Goal: Browse casually: Explore the website without a specific task or goal

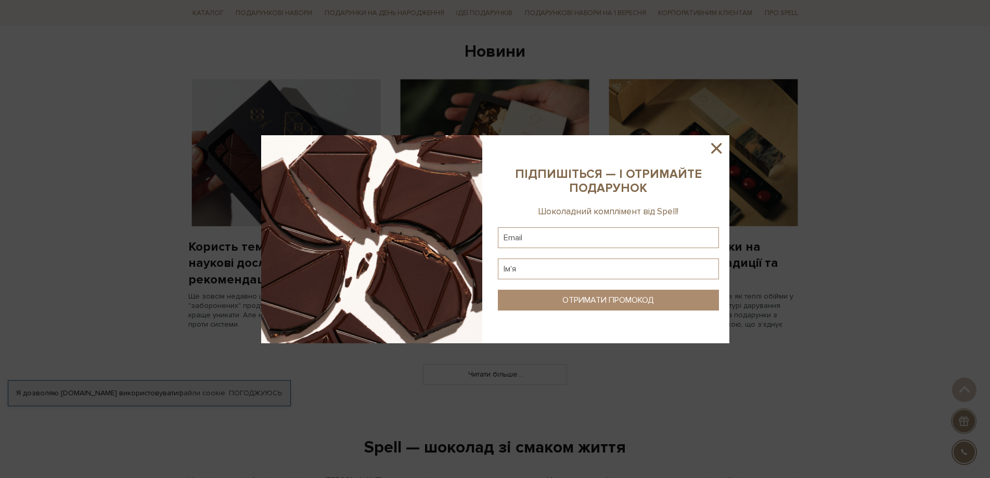
scroll to position [780, 0]
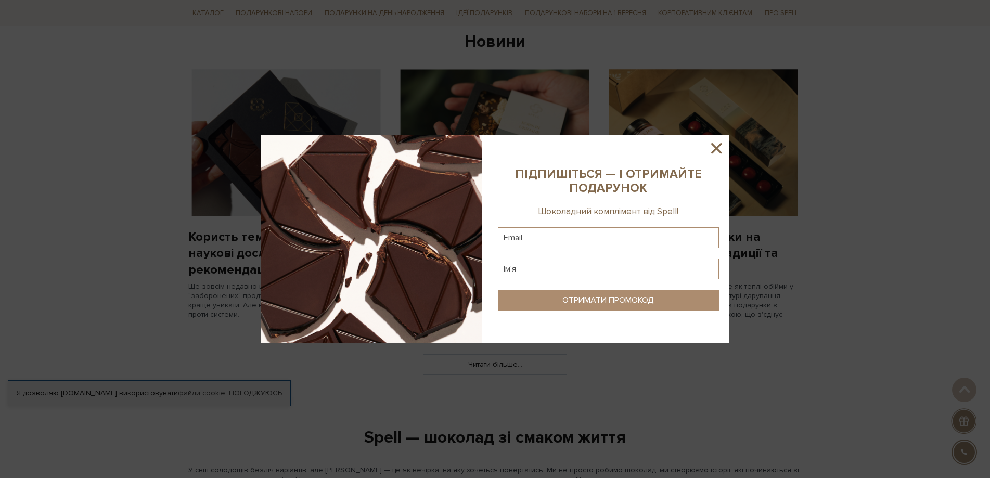
click at [717, 146] on icon at bounding box center [717, 148] width 18 height 18
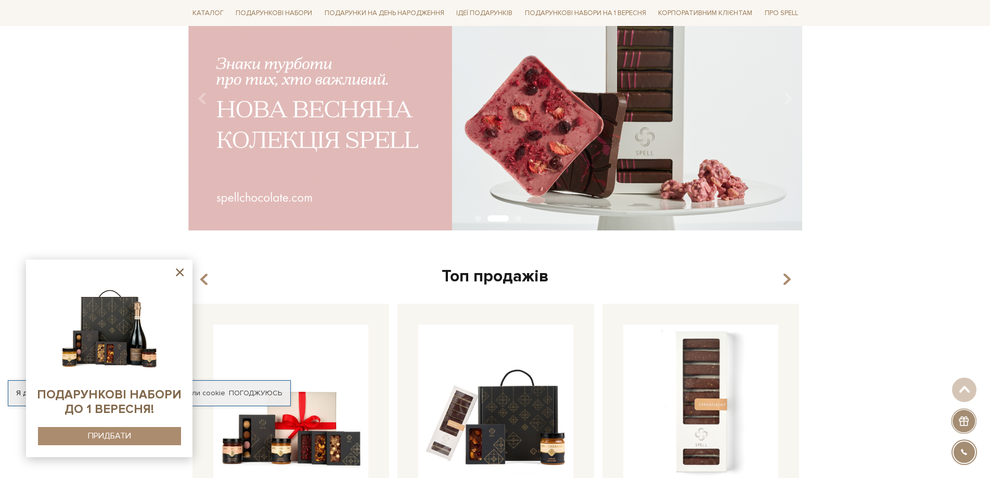
scroll to position [0, 0]
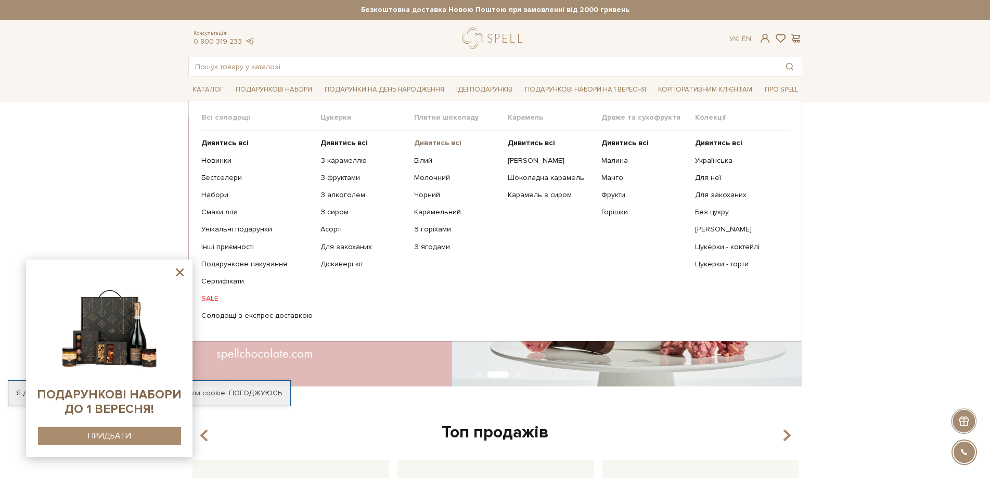
click at [434, 142] on b "Дивитись всі" at bounding box center [437, 142] width 47 height 9
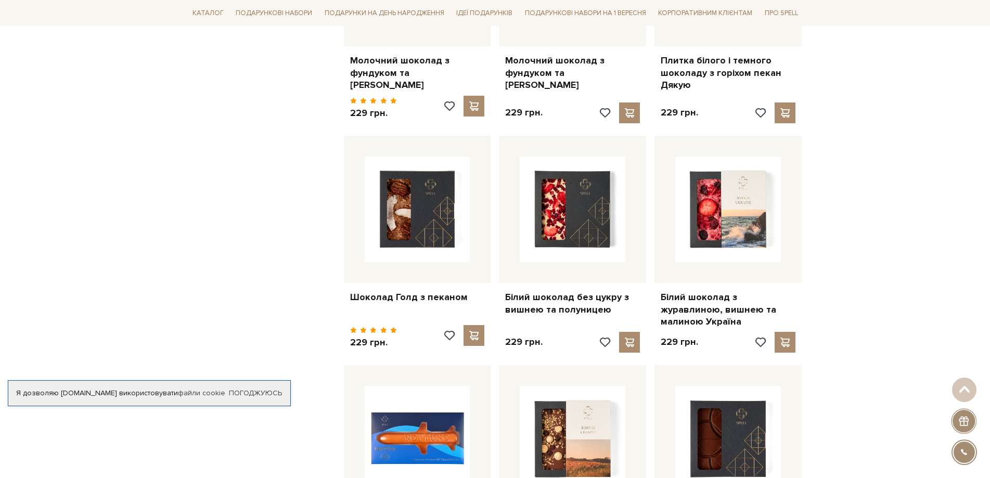
scroll to position [780, 0]
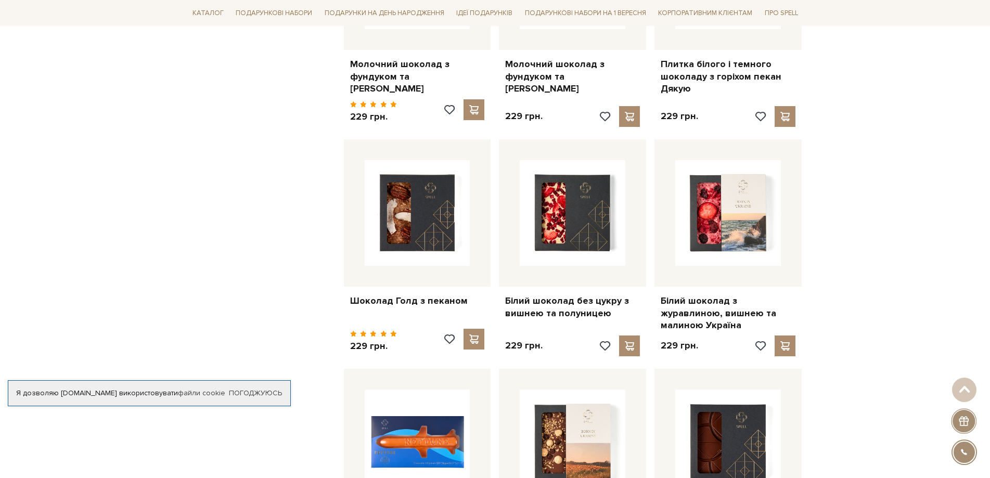
click at [869, 166] on div "Головна Вся продукція Плитки шоколаду Плитки шоколаду Фільтри За замовчуванням …" at bounding box center [495, 114] width 990 height 1558
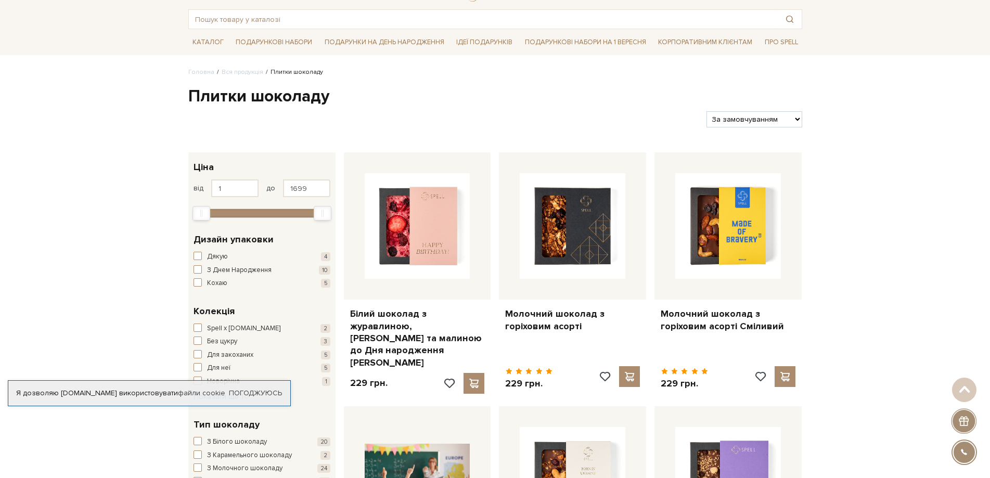
scroll to position [0, 0]
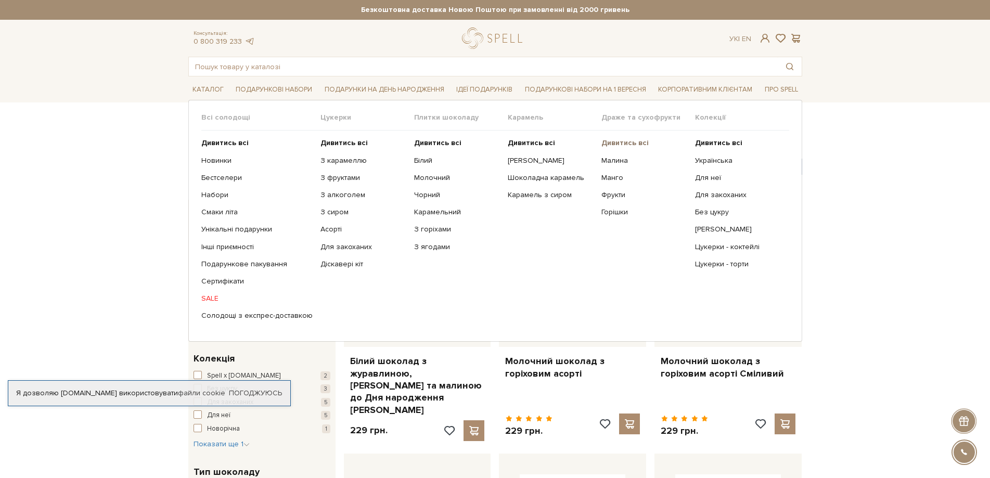
click at [615, 141] on b "Дивитись всі" at bounding box center [624, 142] width 47 height 9
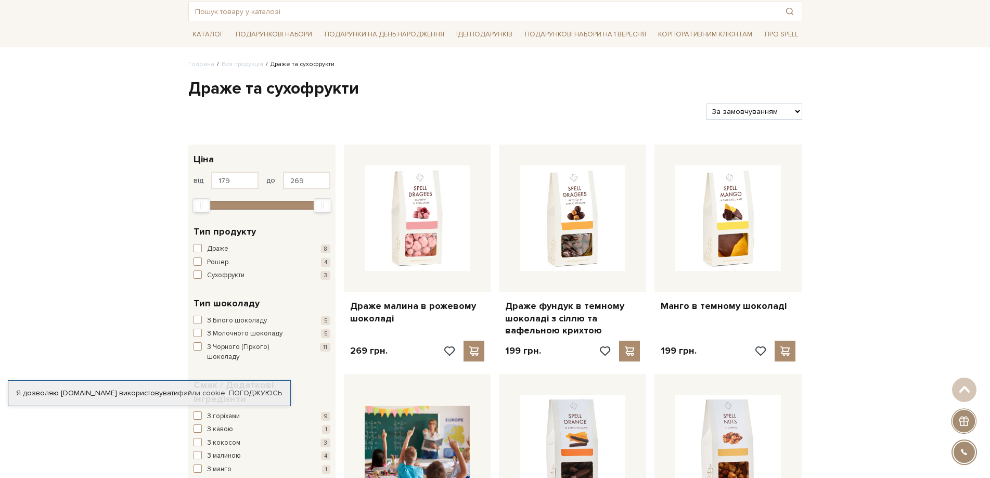
scroll to position [52, 0]
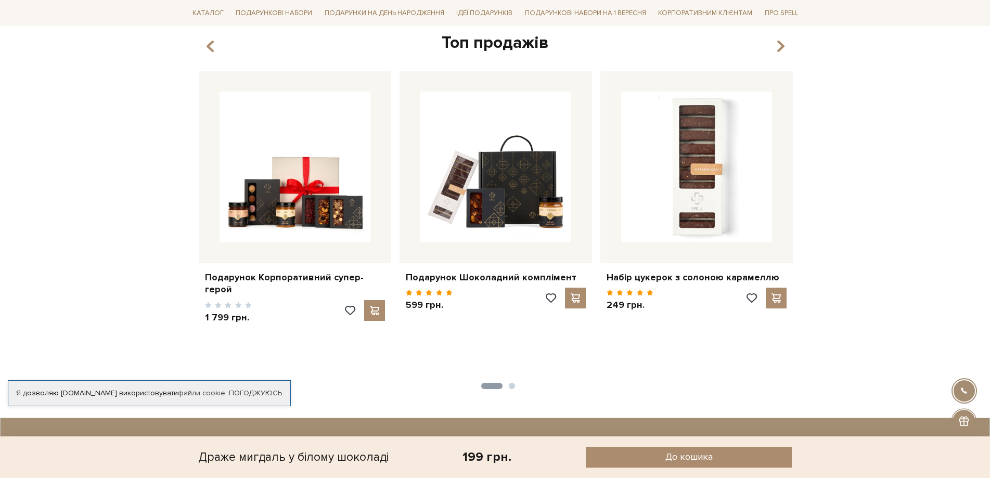
scroll to position [260, 0]
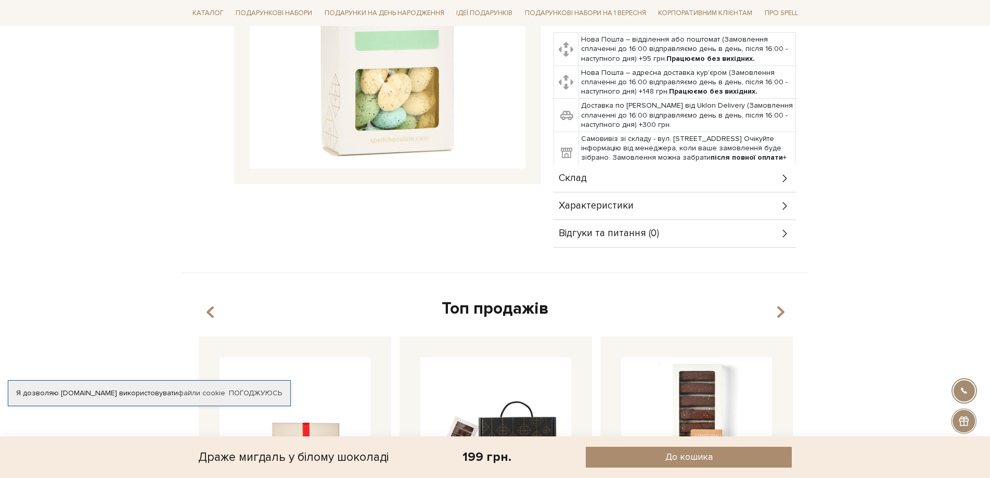
click at [599, 181] on div "Склад" at bounding box center [675, 178] width 242 height 27
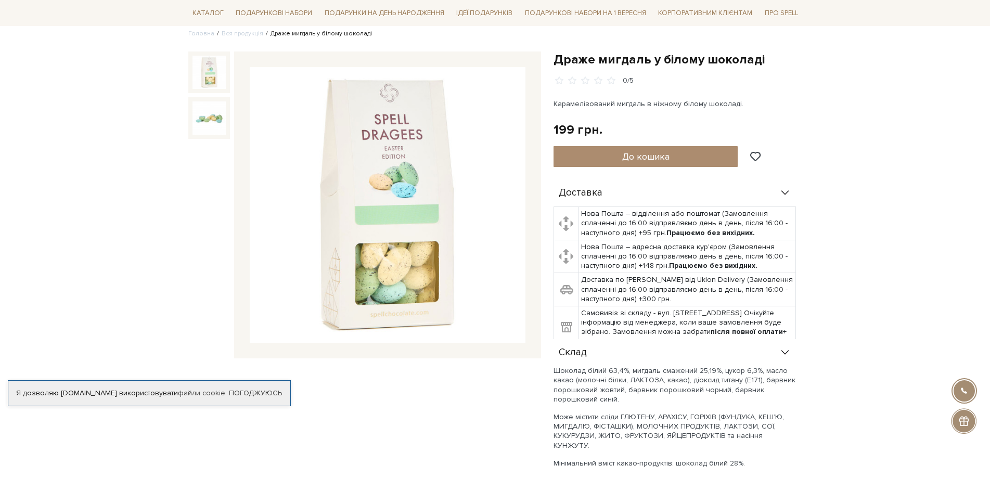
scroll to position [0, 0]
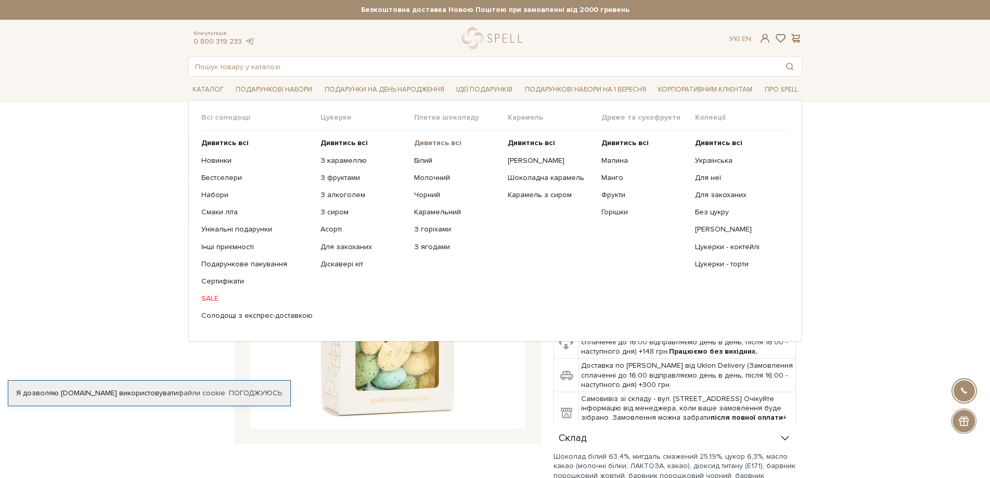
click at [443, 146] on b "Дивитись всі" at bounding box center [437, 142] width 47 height 9
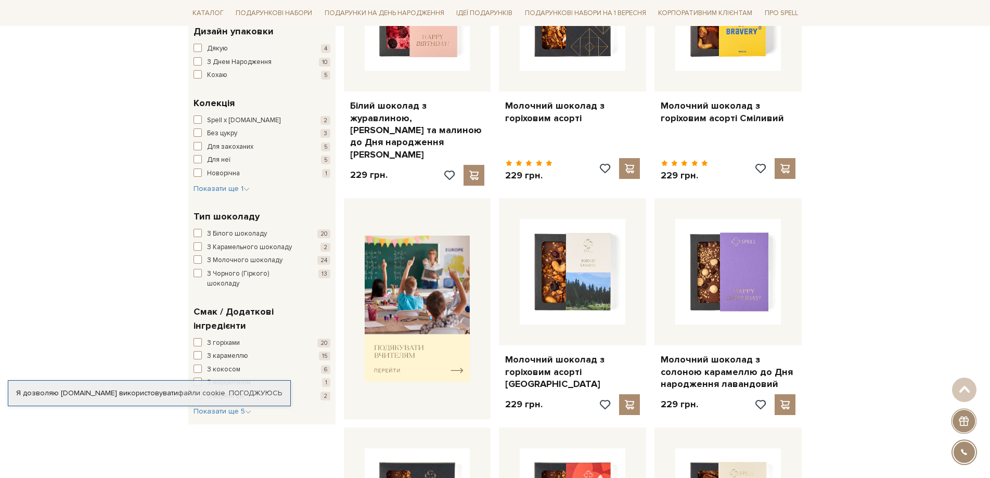
scroll to position [312, 0]
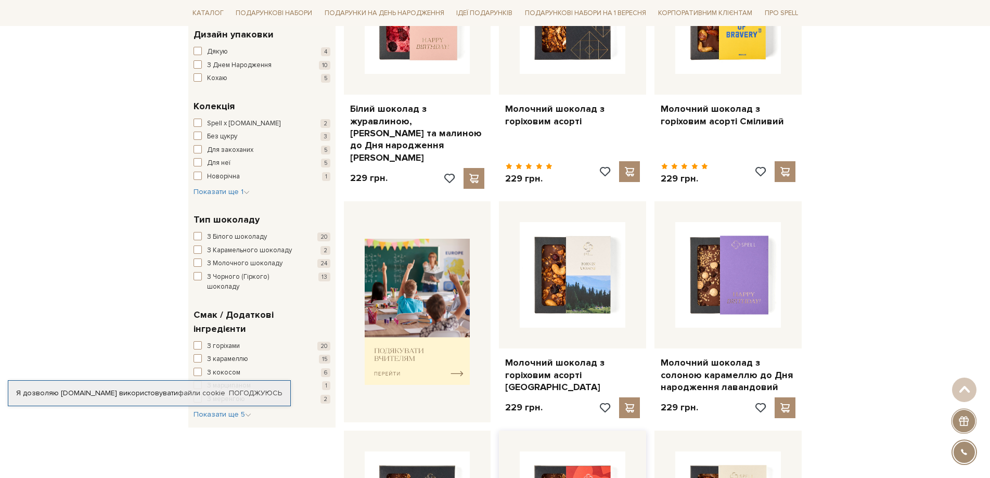
scroll to position [0, 0]
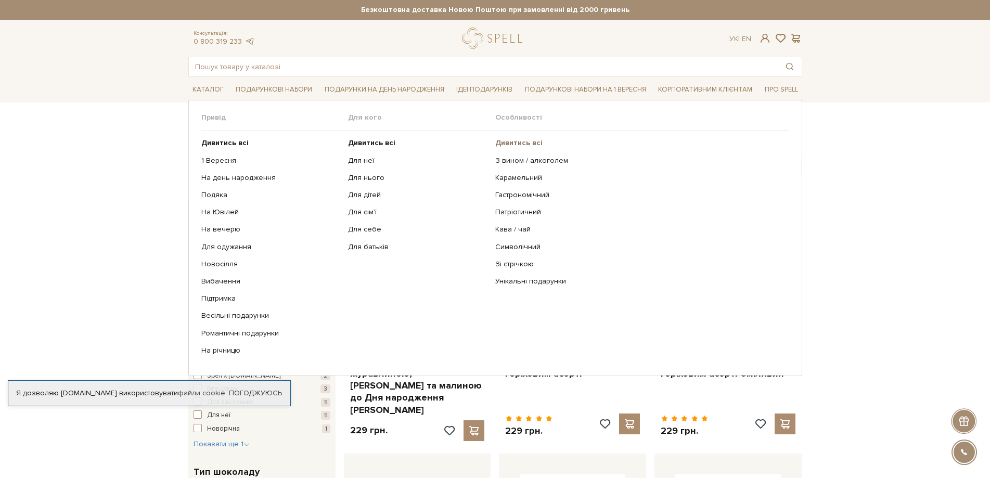
click at [519, 139] on b "Дивитись всі" at bounding box center [518, 142] width 47 height 9
